Goal: Task Accomplishment & Management: Manage account settings

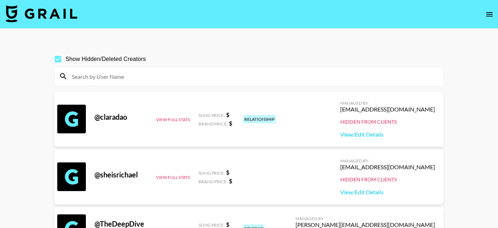
scroll to position [34, 0]
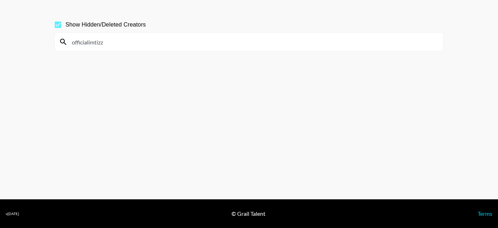
type input "officialimtiz"
click at [72, 44] on input "officialimtiz" at bounding box center [254, 41] width 372 height 11
drag, startPoint x: 109, startPoint y: 42, endPoint x: 51, endPoint y: 42, distance: 57.7
click at [51, 42] on div "Show Hidden/Deleted Creators officialimtiz" at bounding box center [249, 96] width 401 height 170
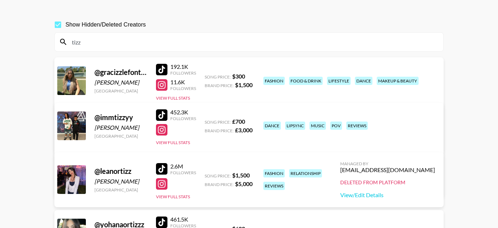
type input "tizz"
click at [207, 182] on link "View/Edit Details" at bounding box center [137, 185] width 140 height 7
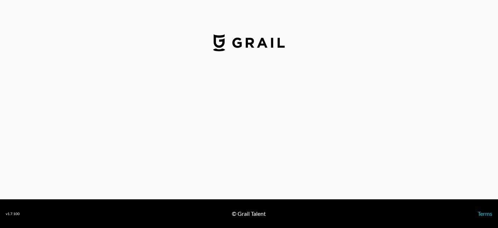
select select "GBP"
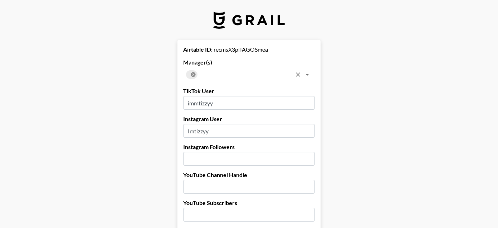
click at [192, 73] on icon at bounding box center [193, 74] width 5 height 5
click at [192, 73] on input "text" at bounding box center [243, 74] width 116 height 10
type input "jura"
click at [197, 92] on input "checkbox" at bounding box center [196, 94] width 14 height 14
checkbox input "true"
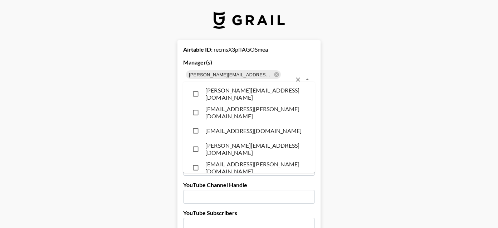
scroll to position [1147, 0]
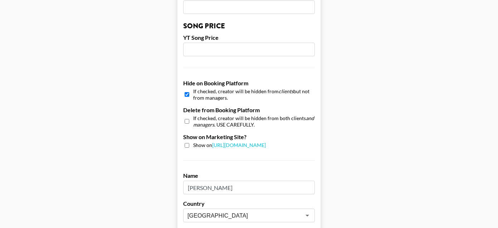
scroll to position [620, 0]
click at [186, 90] on input "checkbox" at bounding box center [187, 95] width 5 height 10
checkbox input "false"
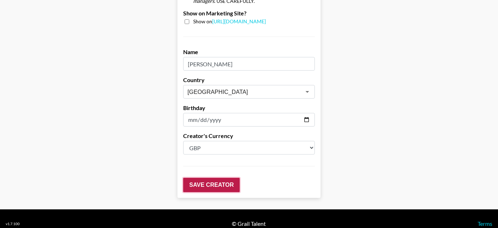
click at [187, 178] on input "Save Creator" at bounding box center [211, 185] width 57 height 14
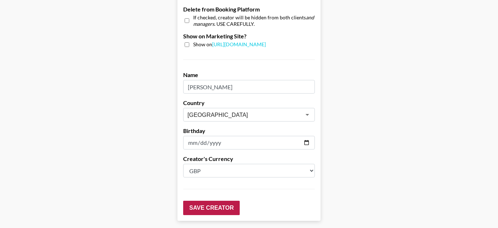
scroll to position [40, 0]
